Goal: Task Accomplishment & Management: Complete application form

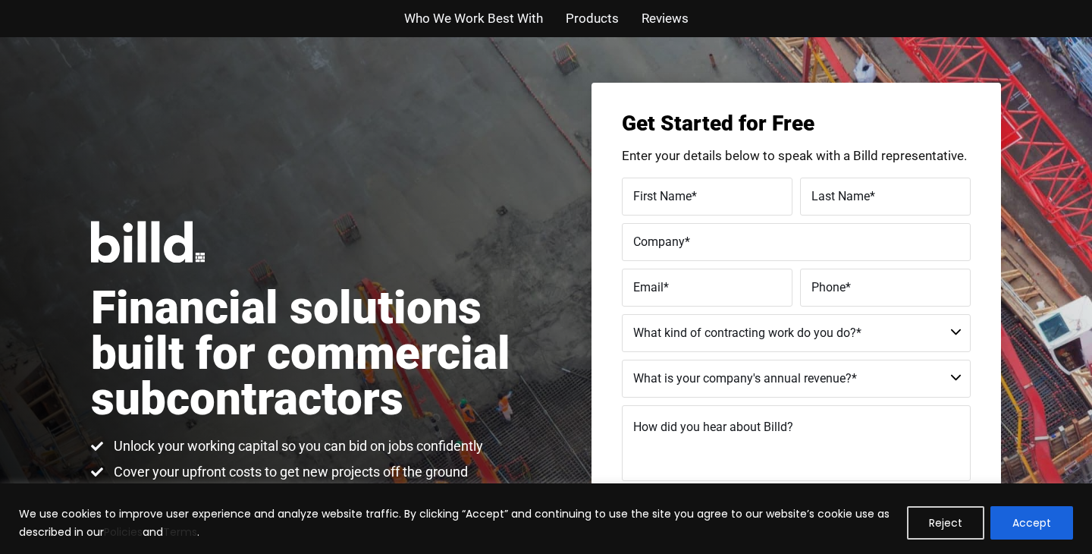
click at [313, 183] on div "Financial solutions built for commercial subcontractors Unlock your working cap…" at bounding box center [546, 364] width 1092 height 654
click at [995, 520] on button "Accept" at bounding box center [1032, 522] width 83 height 33
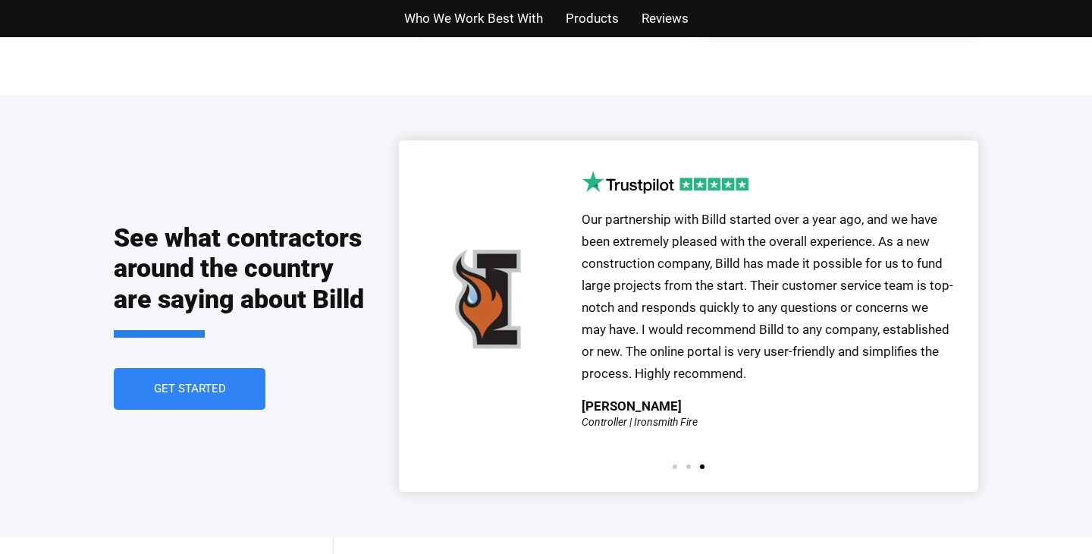
scroll to position [3256, 0]
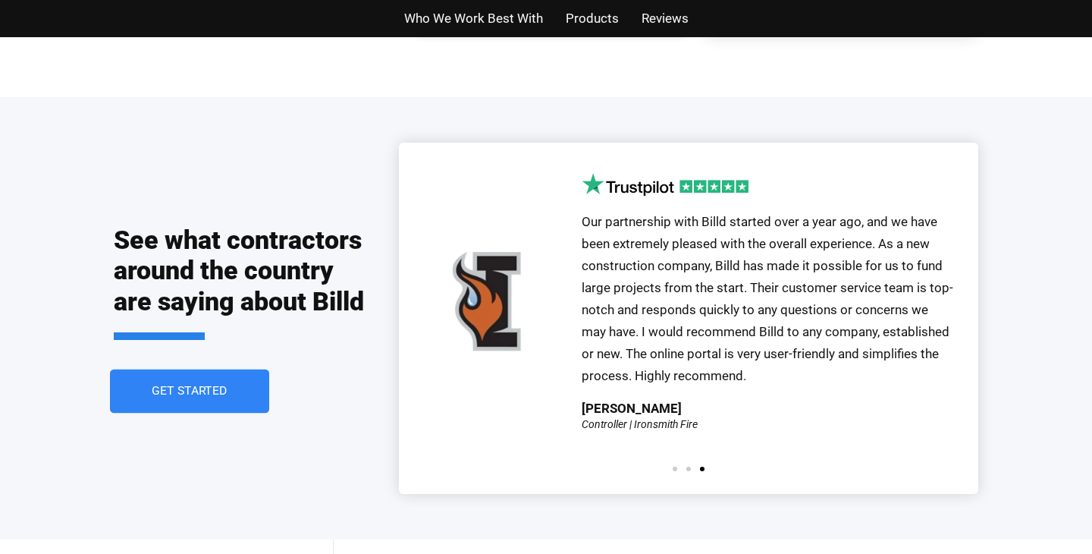
click at [234, 369] on link "Get Started" at bounding box center [189, 391] width 159 height 44
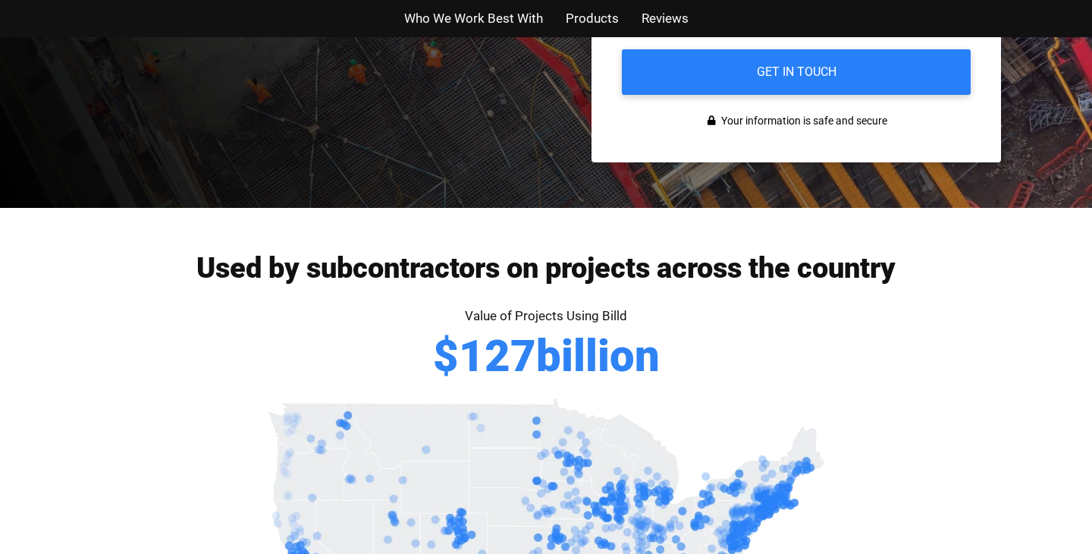
scroll to position [917, 0]
